Goal: Understand site structure: Understand site structure

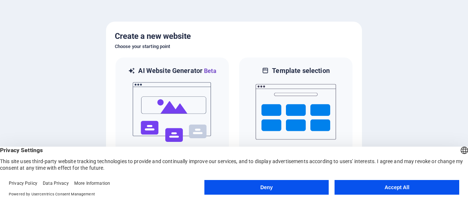
click at [402, 188] on button "Accept All" at bounding box center [397, 187] width 125 height 15
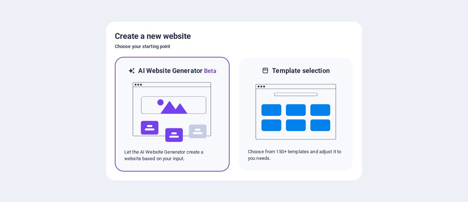
click at [194, 140] on img at bounding box center [172, 111] width 80 height 73
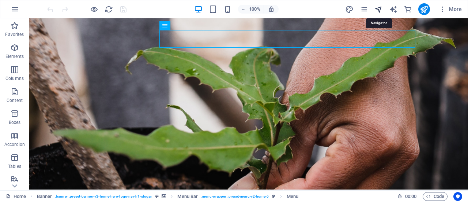
click at [380, 11] on icon "navigator" at bounding box center [379, 9] width 8 height 8
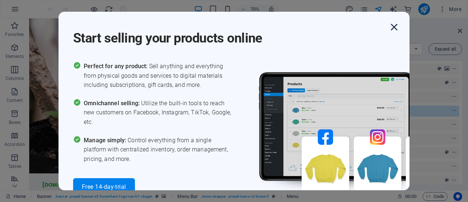
click at [390, 30] on icon "button" at bounding box center [394, 26] width 13 height 13
